Goal: Transaction & Acquisition: Obtain resource

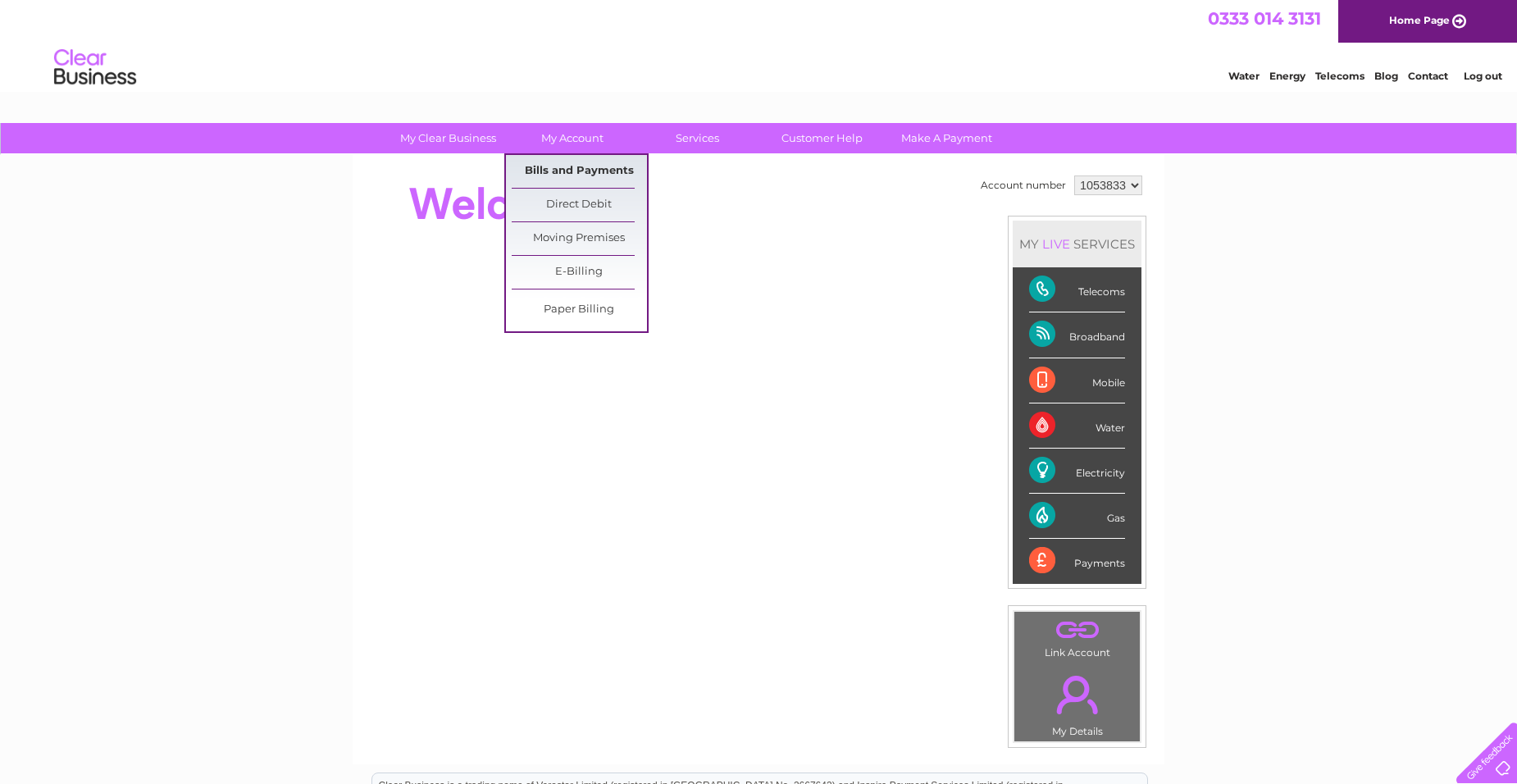
click at [578, 161] on link "Bills and Payments" at bounding box center [580, 171] width 136 height 32
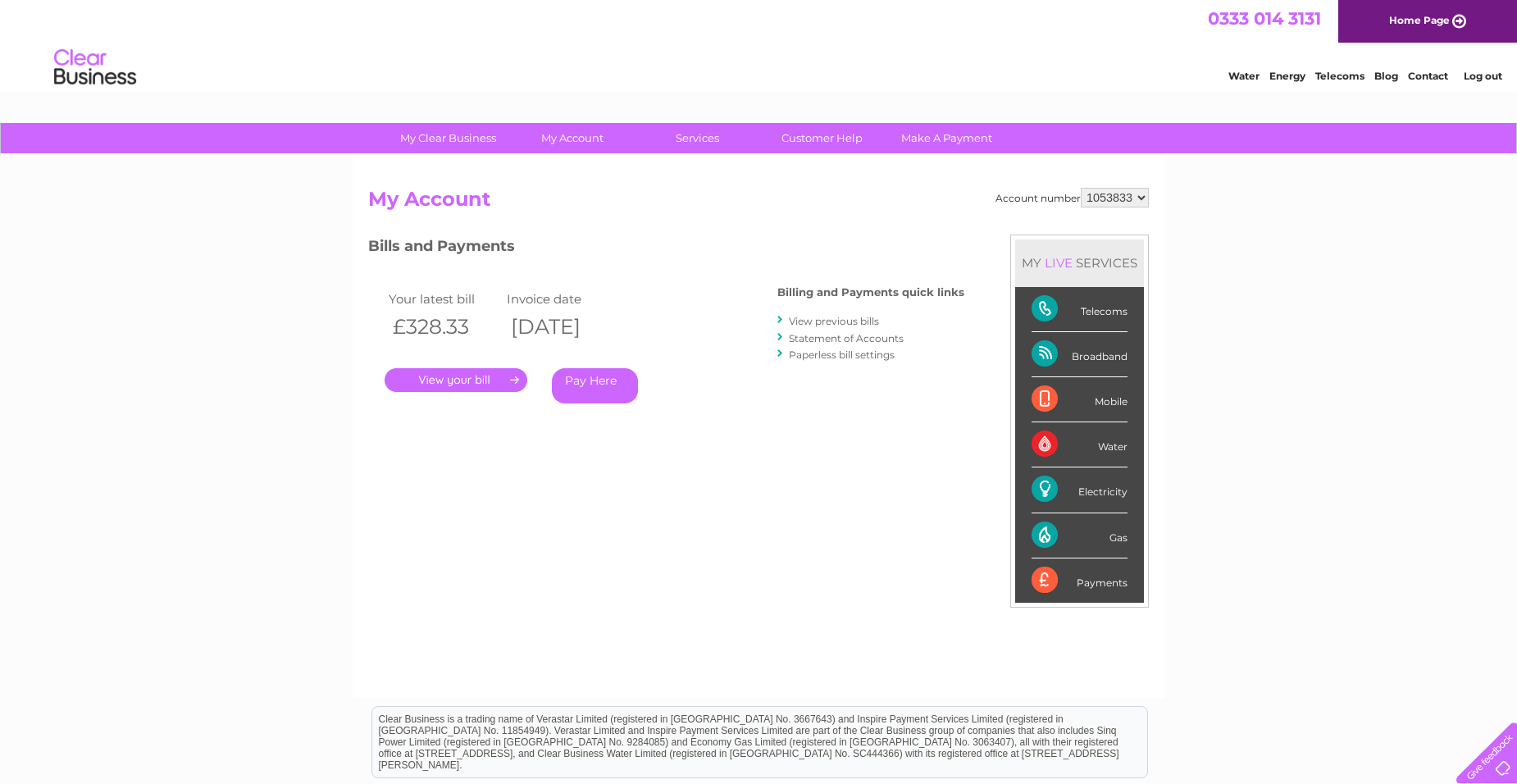
click at [450, 380] on link "." at bounding box center [455, 380] width 142 height 24
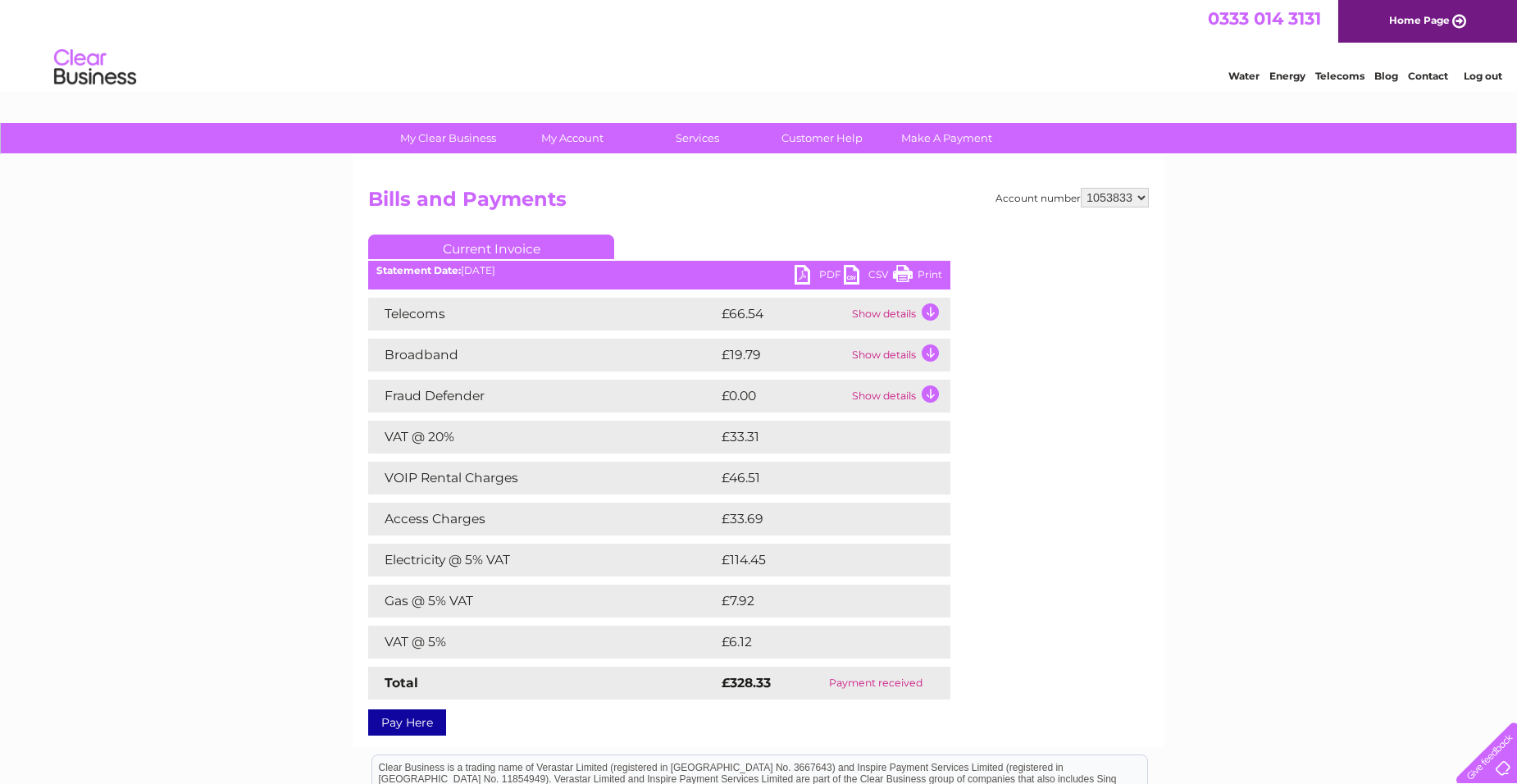
click at [801, 270] on link "PDF" at bounding box center [819, 277] width 49 height 24
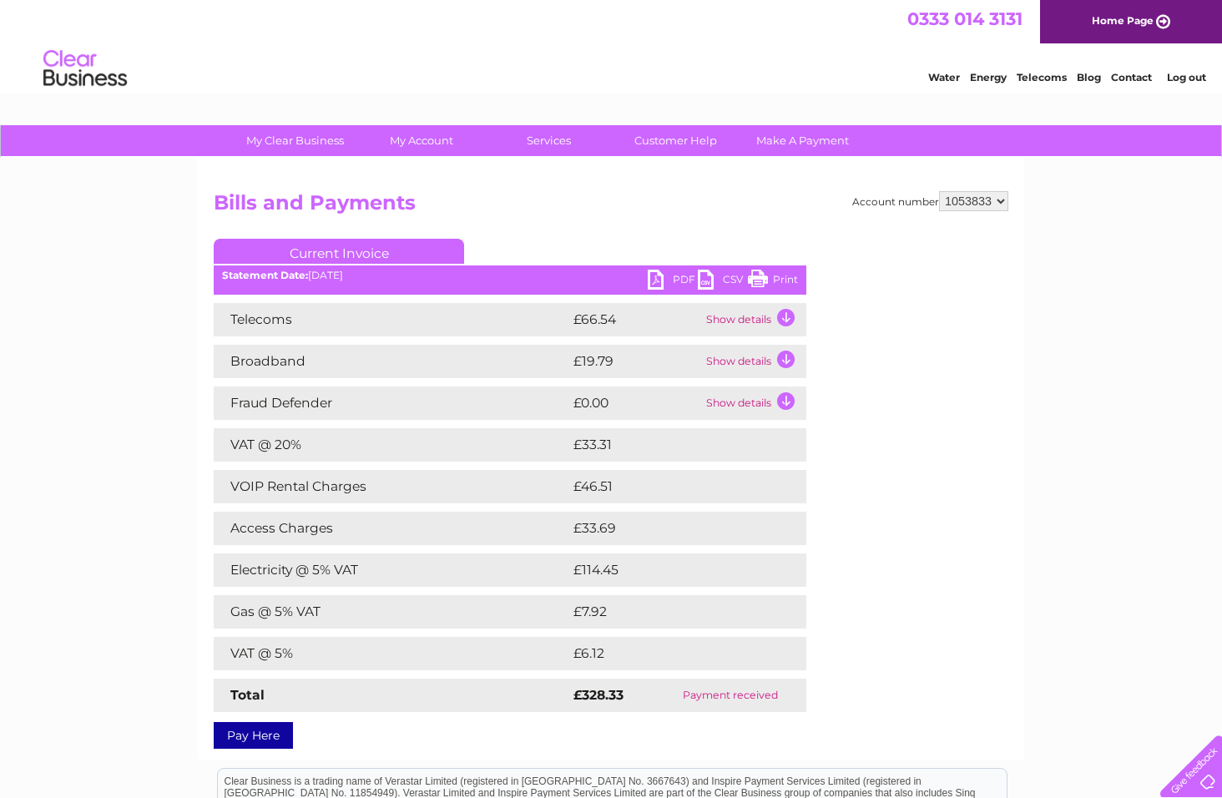
click at [777, 317] on td "Show details" at bounding box center [754, 319] width 104 height 33
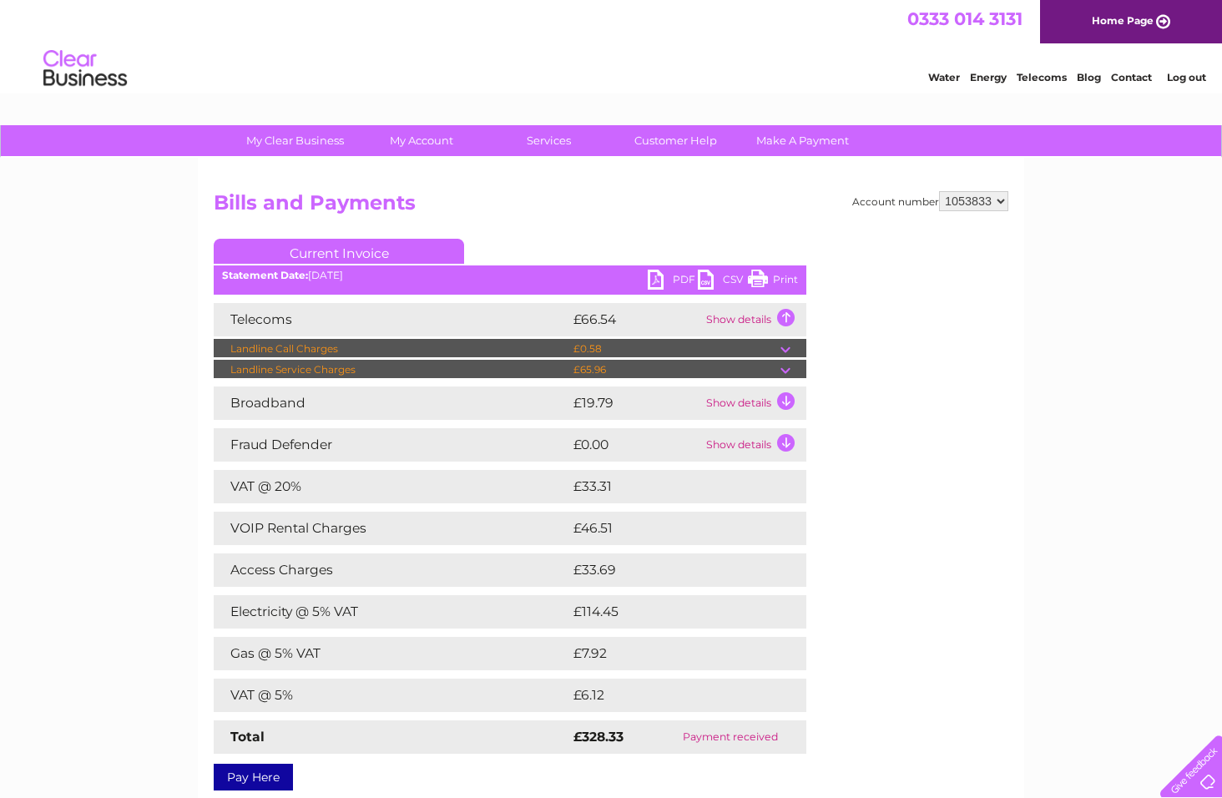
click at [783, 367] on td at bounding box center [793, 370] width 26 height 20
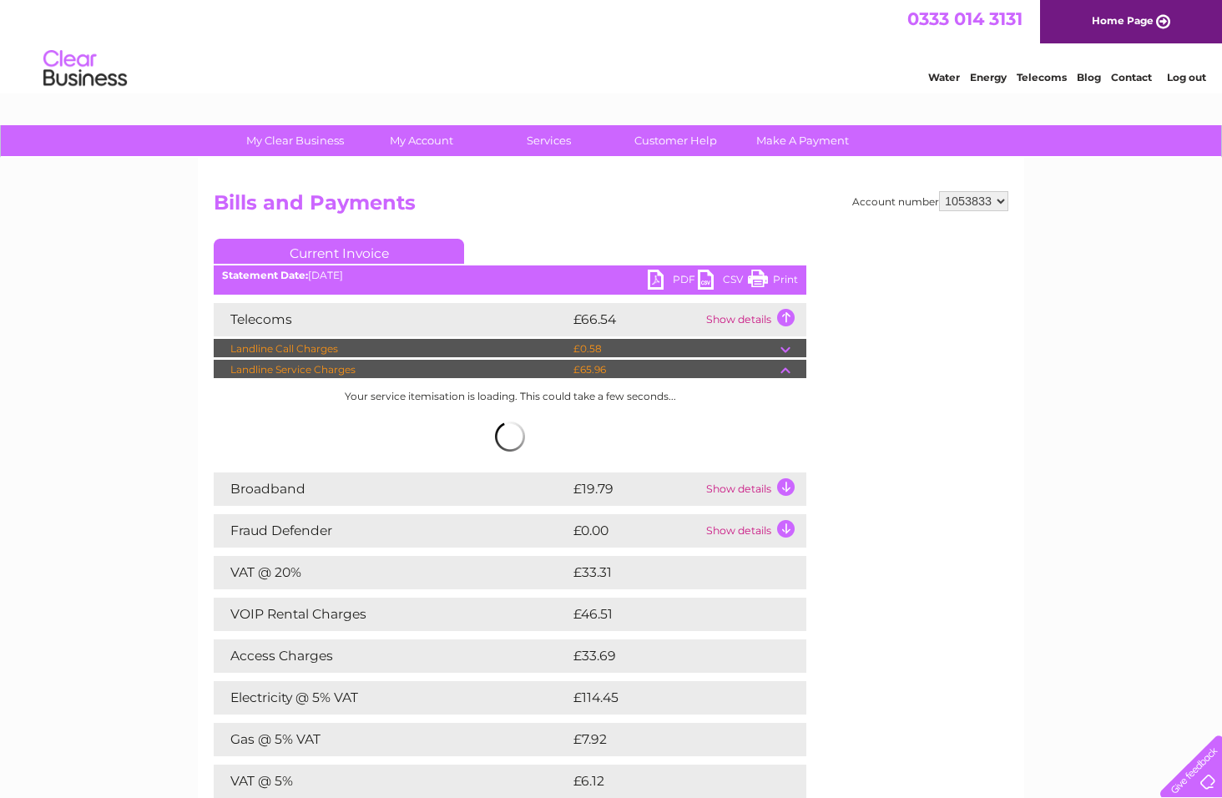
click at [784, 346] on td at bounding box center [793, 349] width 26 height 20
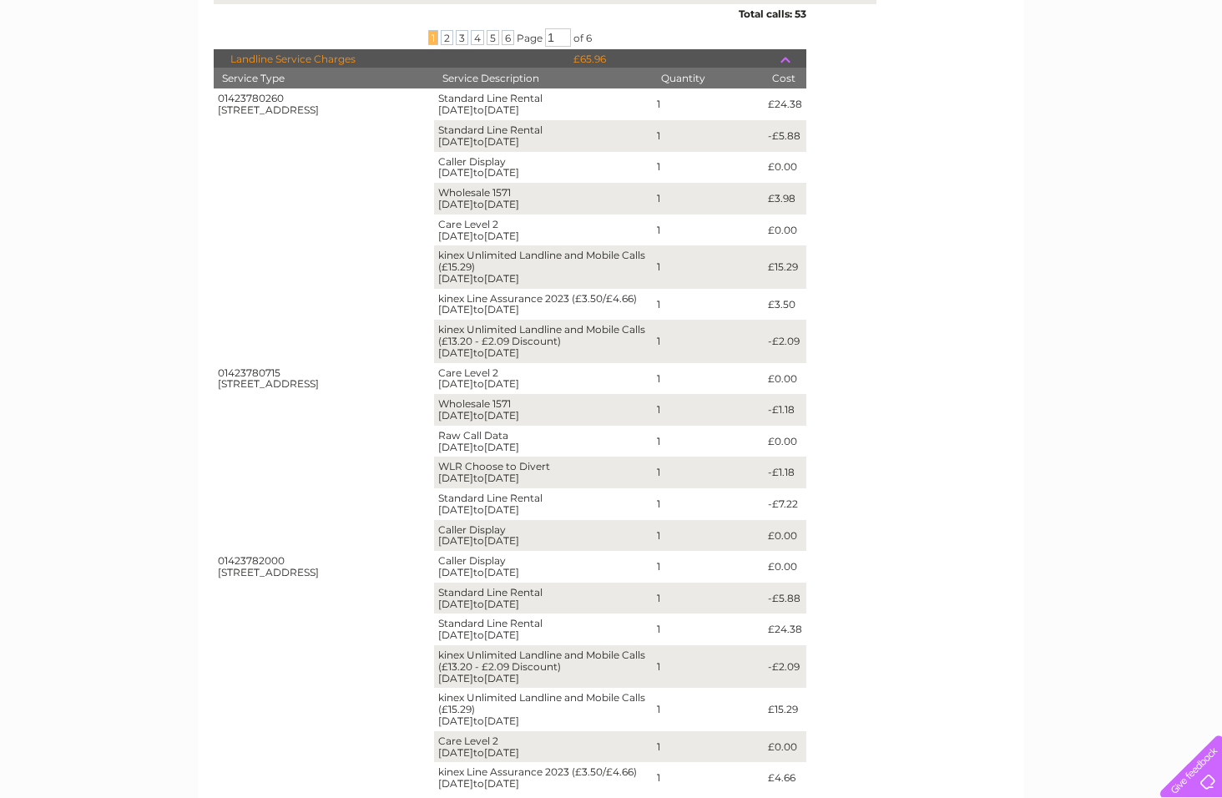
scroll to position [668, 0]
